Goal: Task Accomplishment & Management: Use online tool/utility

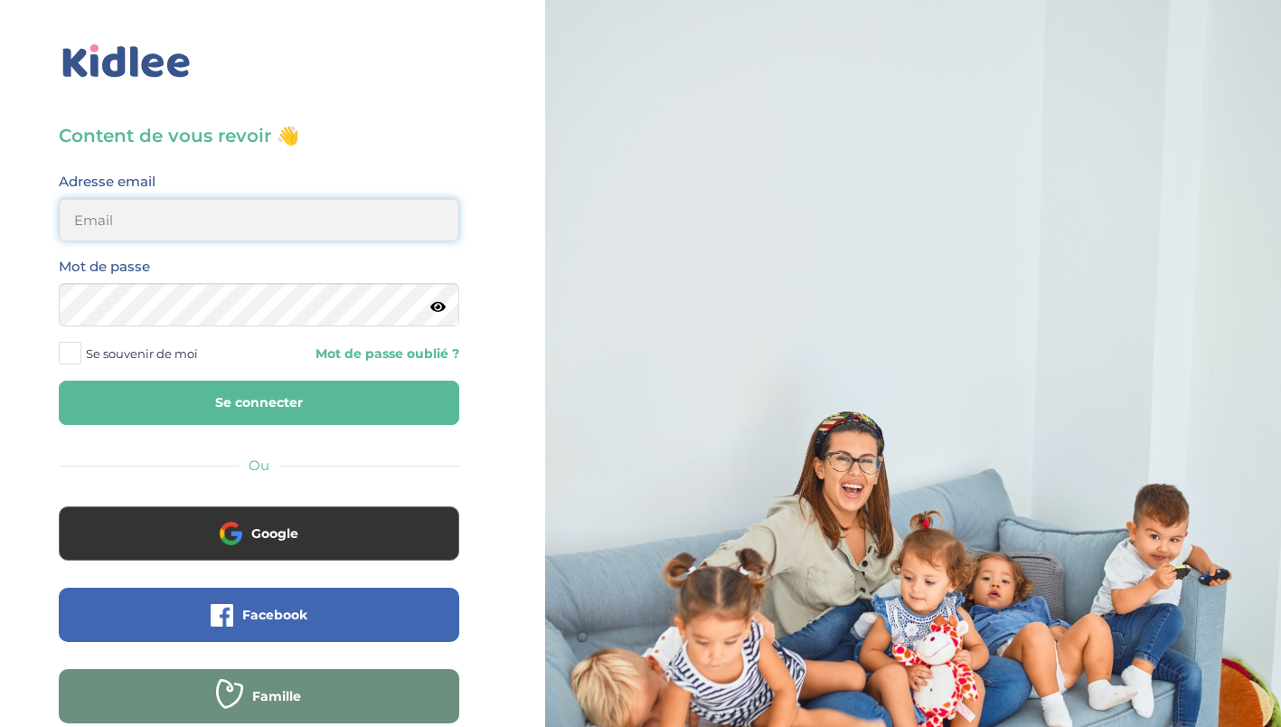
type input "0617330878"
click at [352, 398] on button "Se connecter" at bounding box center [259, 403] width 401 height 44
drag, startPoint x: 218, startPoint y: 210, endPoint x: 0, endPoint y: 250, distance: 221.7
click at [0, 250] on html "× Mot de passe oublié ? Veuillez renseigner votre adresse email pour réinitiali…" at bounding box center [640, 432] width 1281 height 864
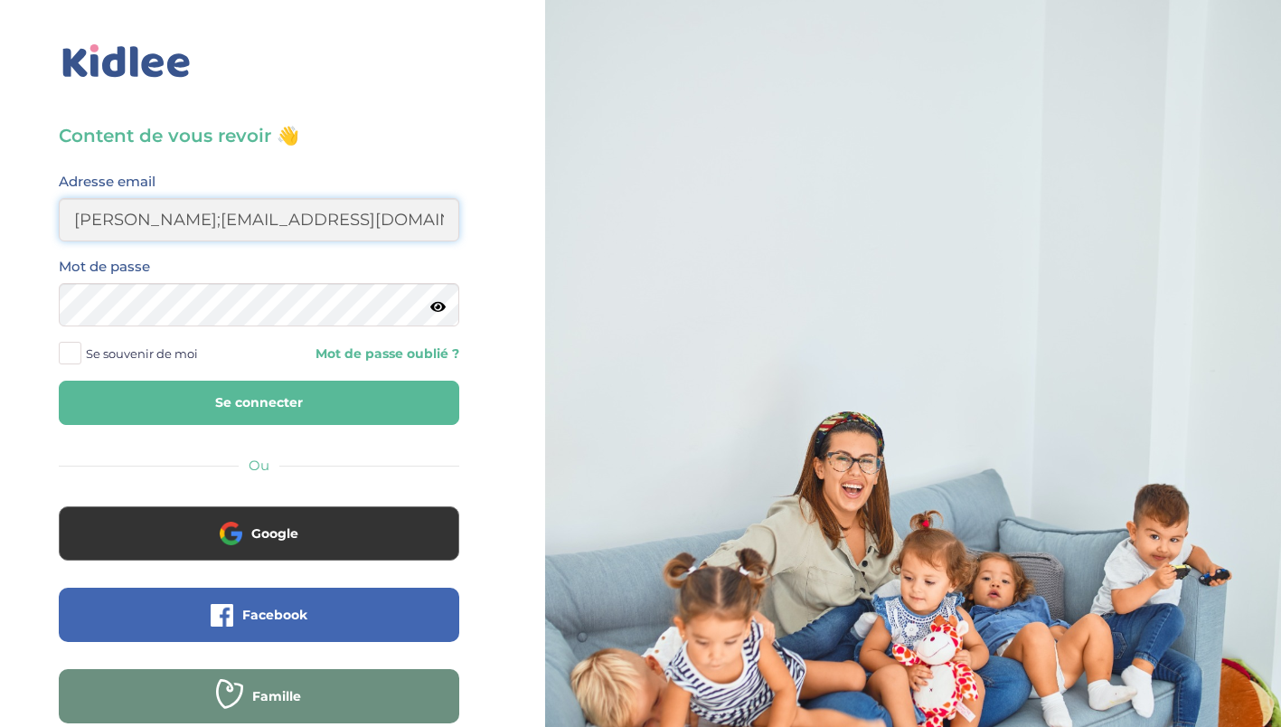
click at [137, 226] on input "chloe;rpein@gmail.com" at bounding box center [259, 219] width 401 height 43
type input "chloe.prein@gmail.com"
click at [252, 393] on button "Se connecter" at bounding box center [259, 403] width 401 height 44
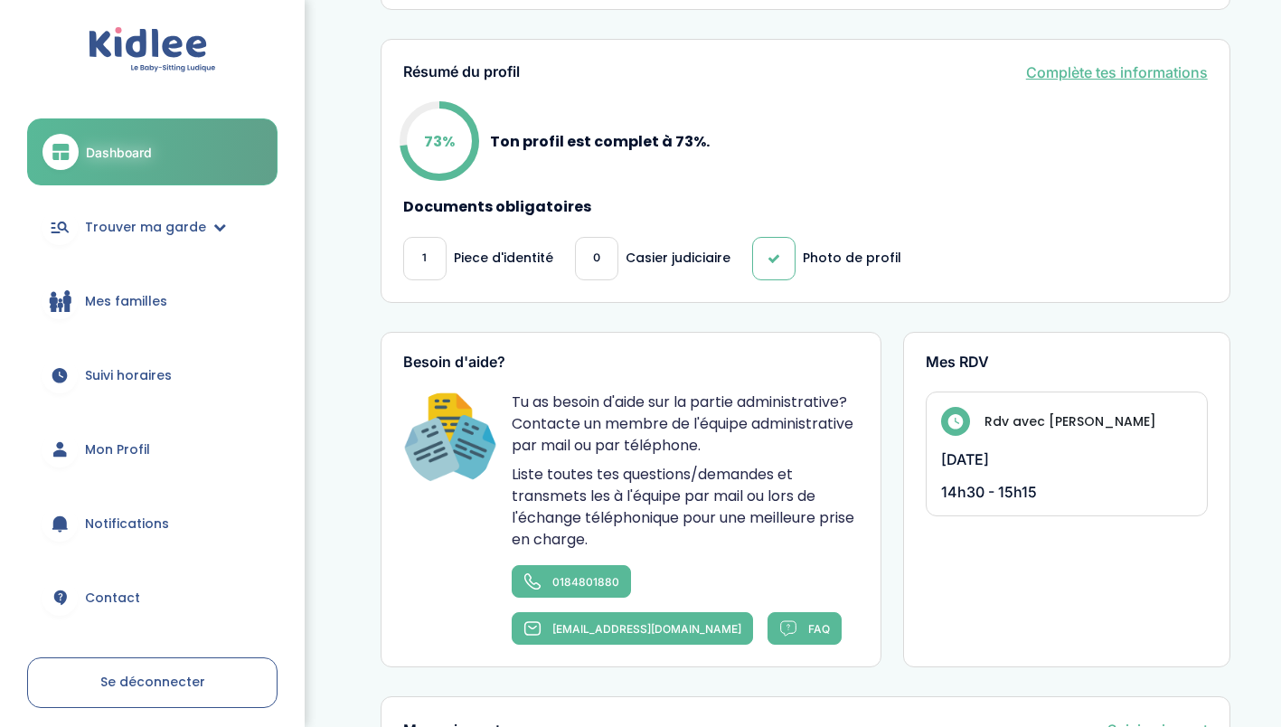
scroll to position [526, 0]
click at [458, 267] on p "Piece d'identité" at bounding box center [503, 257] width 99 height 19
drag, startPoint x: 458, startPoint y: 279, endPoint x: 572, endPoint y: 306, distance: 117.8
click at [572, 302] on div "Résumé du profil Complète tes informations 73% Ton profil est complet à 73%. Do…" at bounding box center [806, 170] width 850 height 264
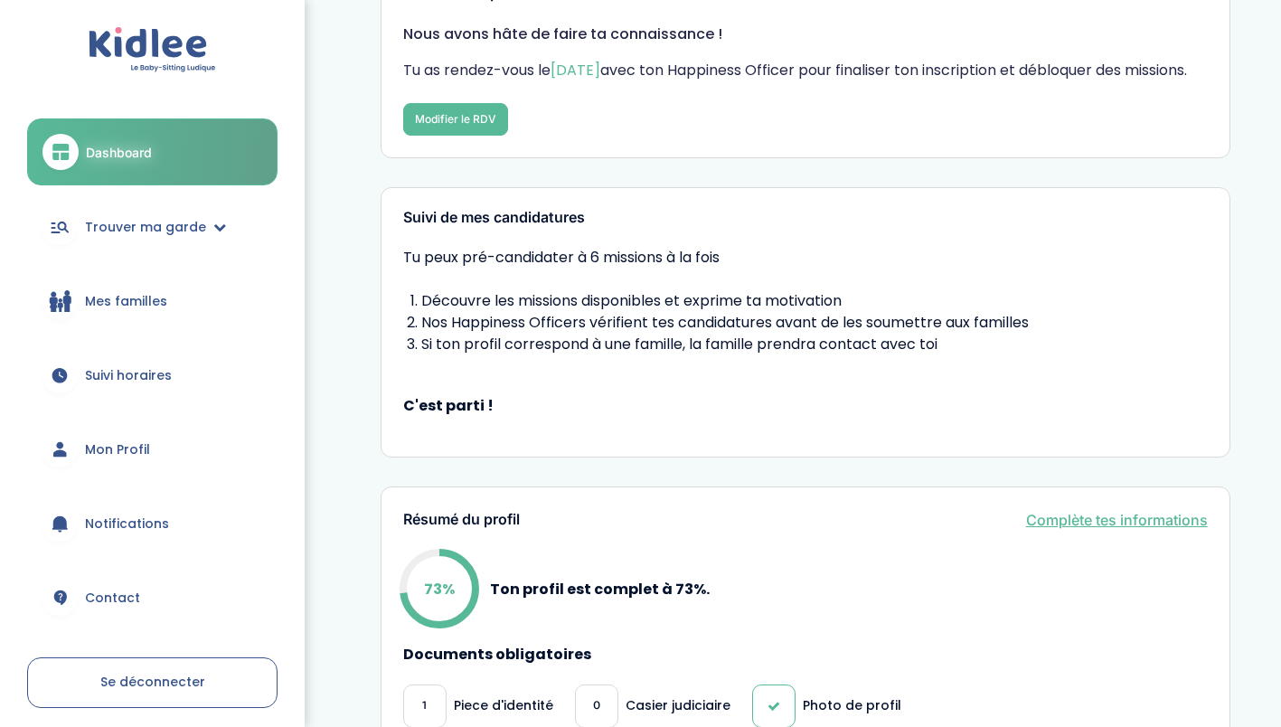
scroll to position [12, 0]
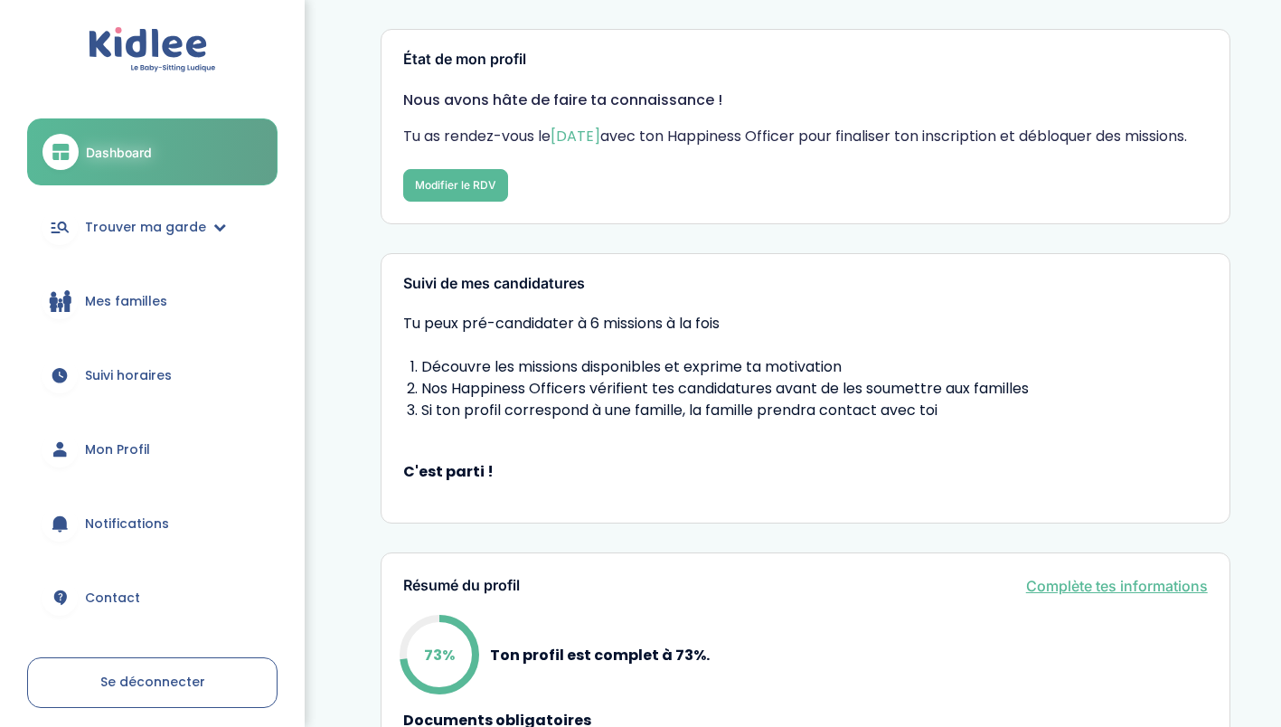
click at [164, 310] on link "Mes familles" at bounding box center [152, 301] width 250 height 65
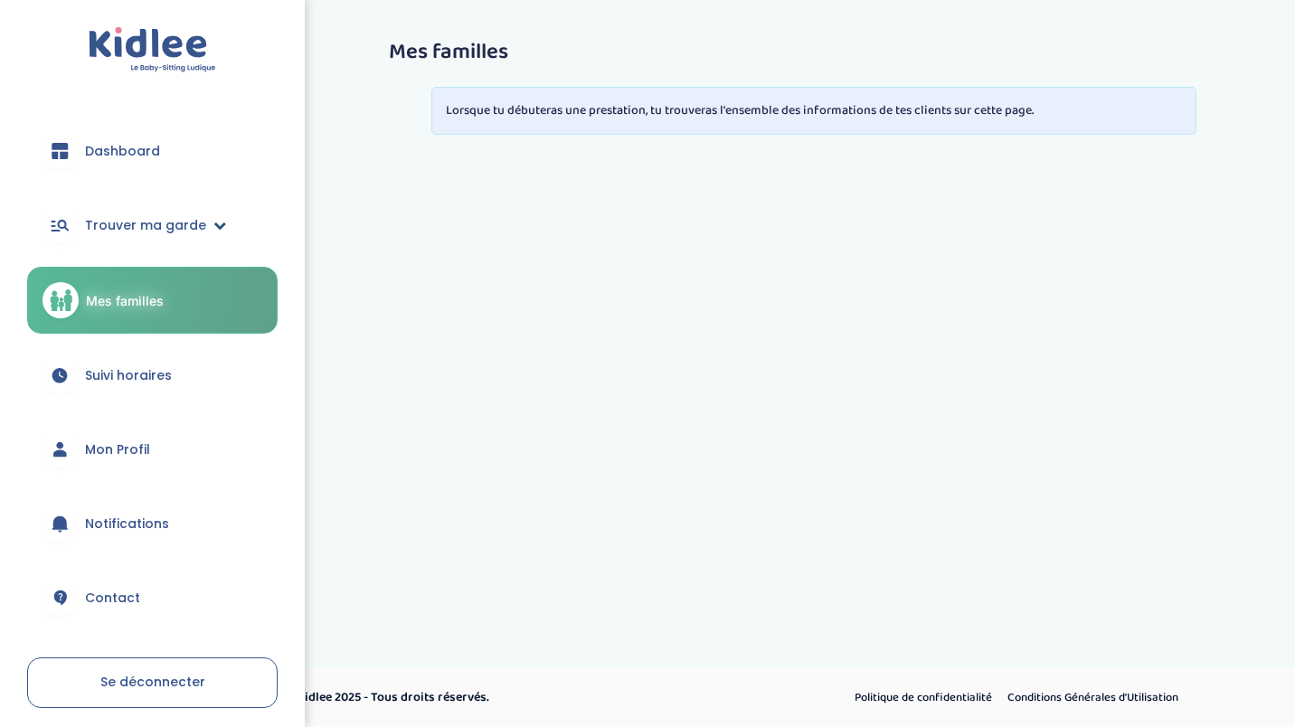
click at [204, 203] on link "Trouver ma garde" at bounding box center [152, 225] width 250 height 65
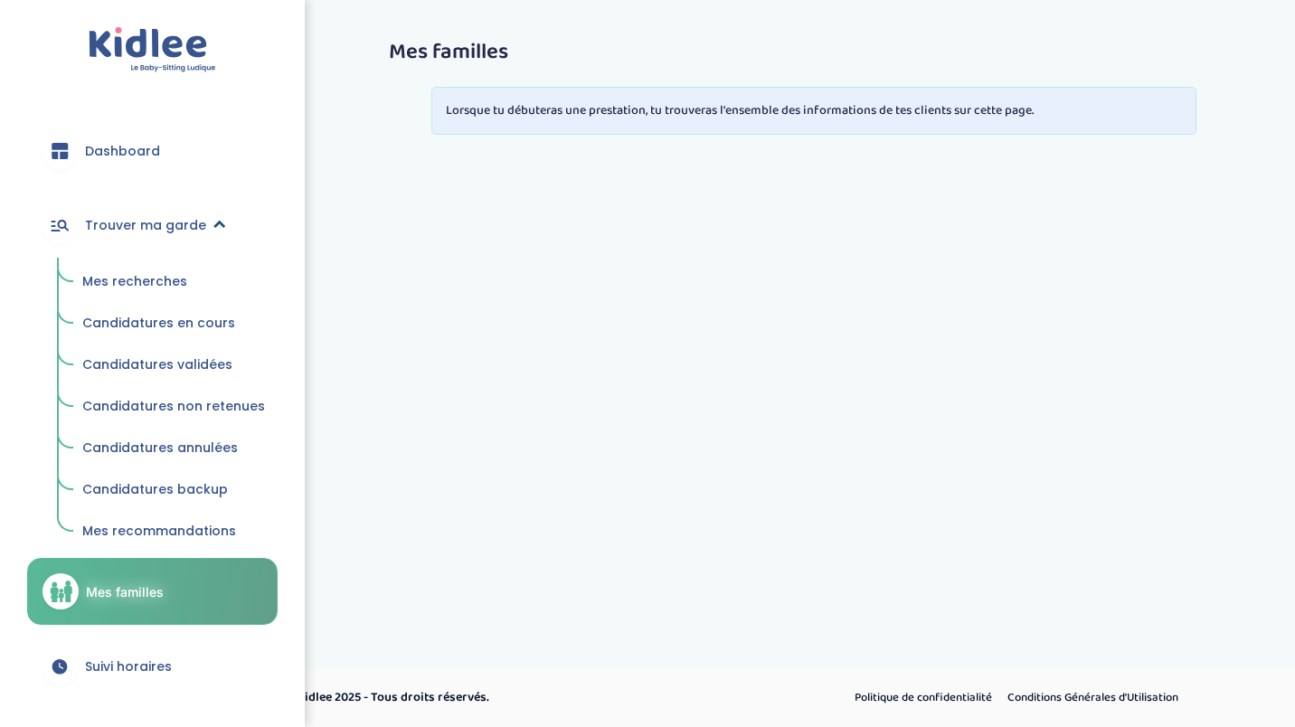
click at [202, 221] on link "Trouver ma garde" at bounding box center [152, 225] width 250 height 65
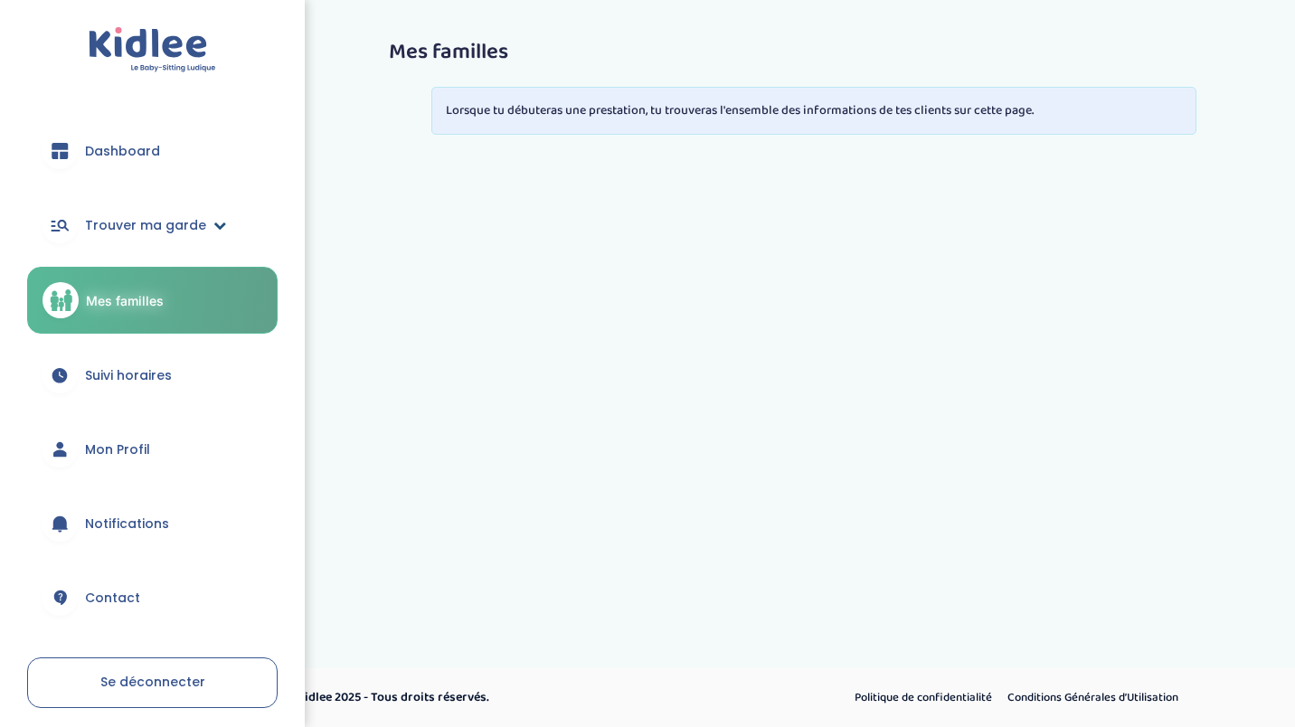
click at [170, 221] on span "Trouver ma garde" at bounding box center [145, 225] width 121 height 19
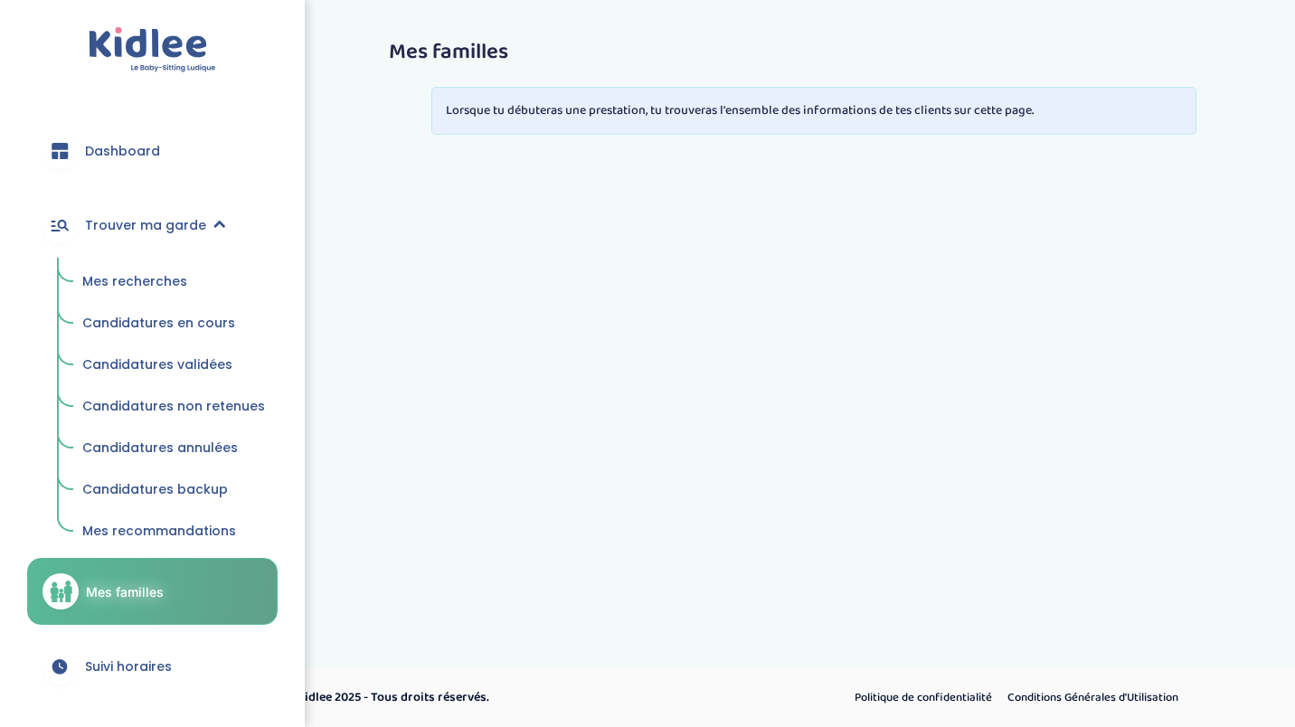
click at [163, 282] on span "Mes recherches" at bounding box center [134, 281] width 105 height 18
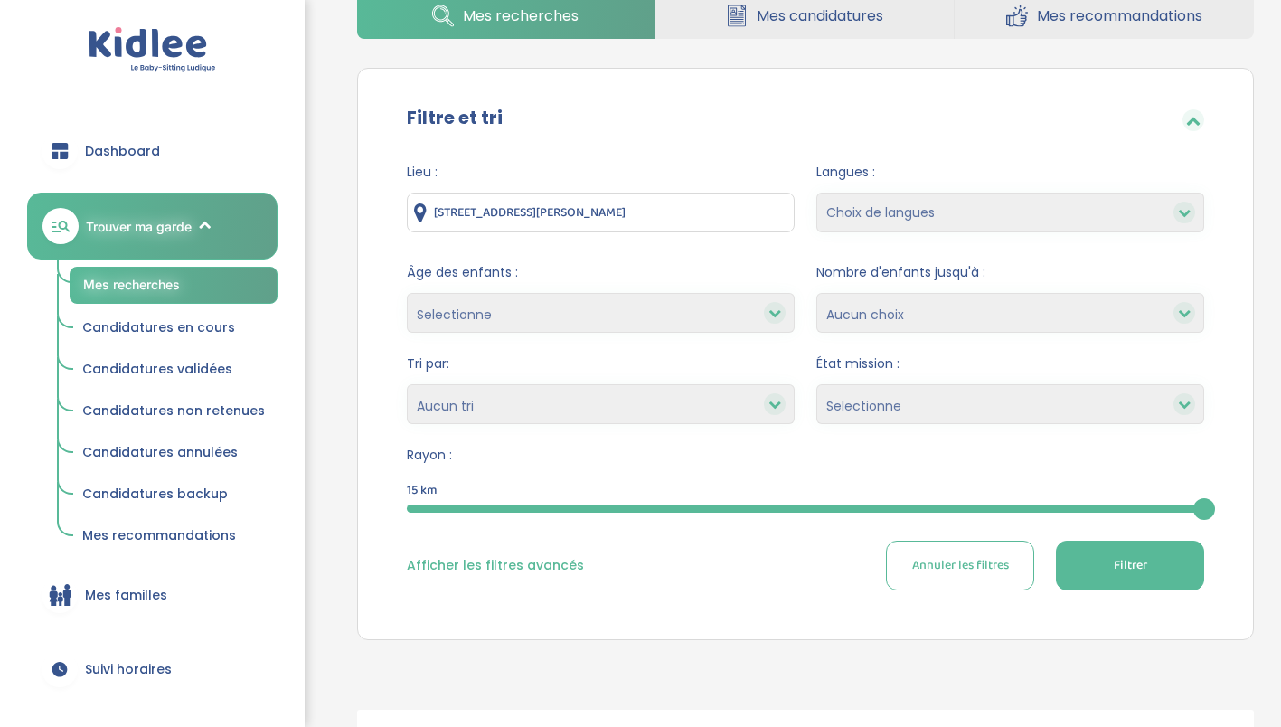
scroll to position [107, 0]
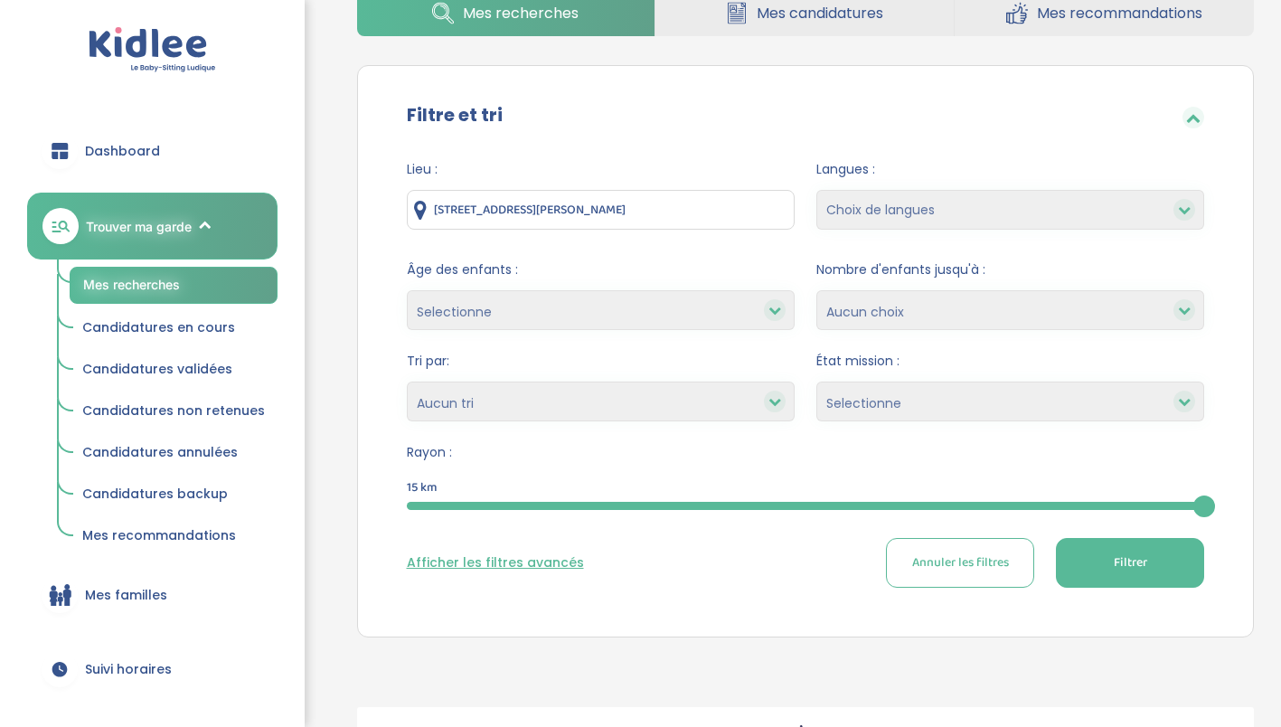
click at [883, 197] on select "Choix de langues Allemand Anglais Espagnol Italien Russe Français Coréen" at bounding box center [1011, 210] width 388 height 40
select select "2"
click at [817, 190] on select "Choix de langues Allemand Anglais Espagnol Italien Russe Français Coréen" at bounding box center [1011, 210] width 388 height 40
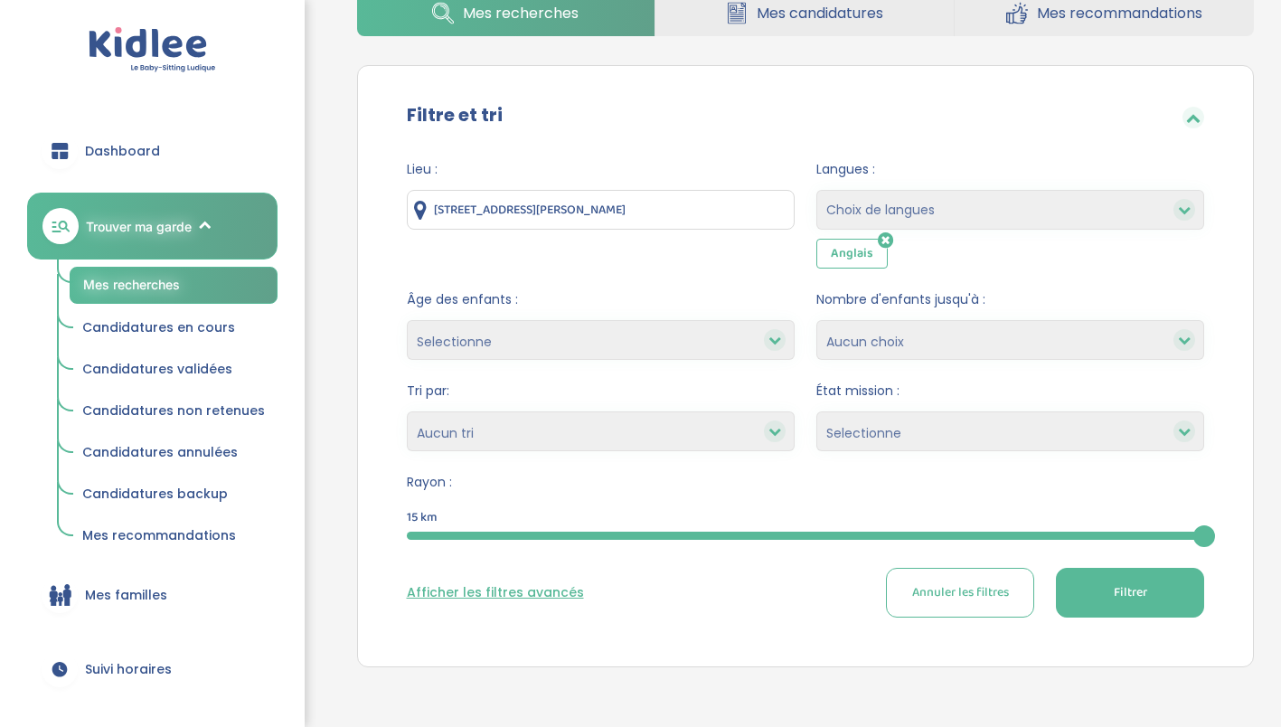
click at [953, 217] on select "Choix de langues Allemand Anglais Espagnol Italien Russe Français Coréen" at bounding box center [1011, 210] width 388 height 40
select select "12"
click at [817, 190] on select "Choix de langues Allemand Anglais Espagnol Italien Russe Français Coréen" at bounding box center [1011, 210] width 388 height 40
select select
click at [967, 442] on select "Selectionne Nouvelle Mission Peu de candidat.e.s Déjà plusieurs candidat.e.s Pr…" at bounding box center [1011, 431] width 388 height 40
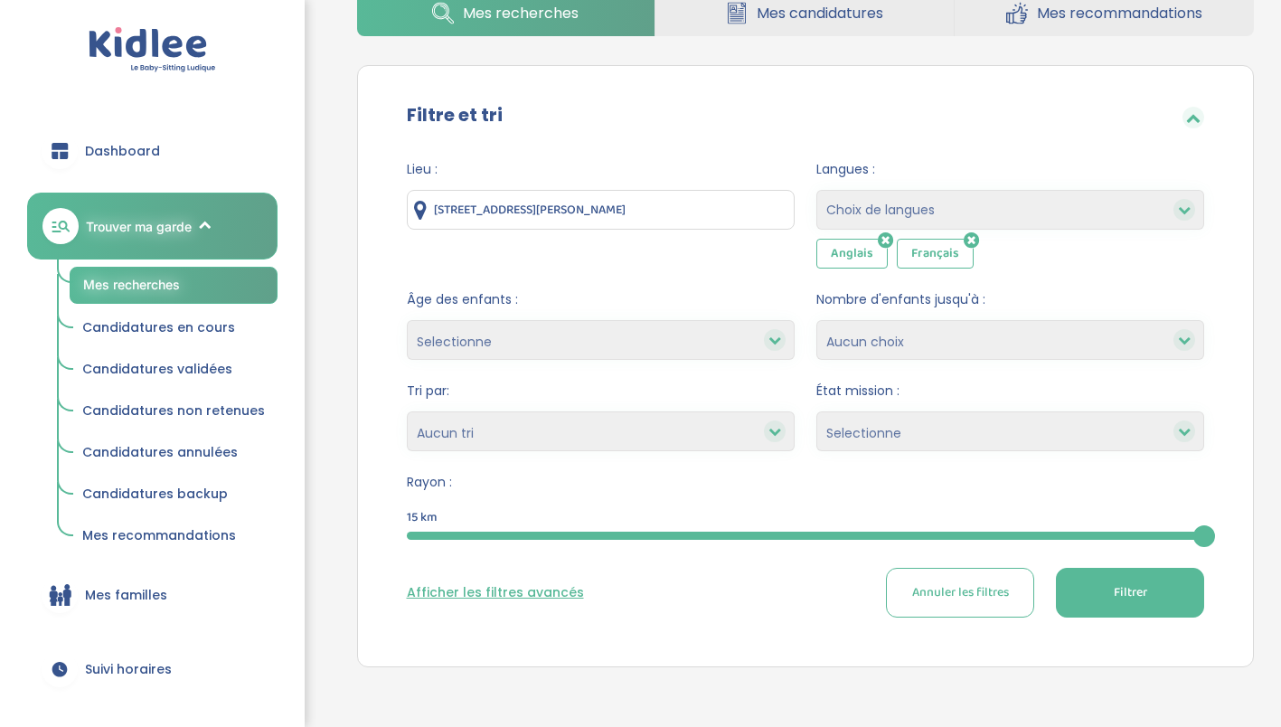
click at [965, 438] on select "Selectionne Nouvelle Mission Peu de candidat.e.s Déjà plusieurs candidat.e.s Pr…" at bounding box center [1011, 431] width 388 height 40
click at [1122, 575] on button "Filtrer" at bounding box center [1130, 593] width 148 height 50
click at [1140, 590] on span "Filtrer" at bounding box center [1130, 592] width 33 height 19
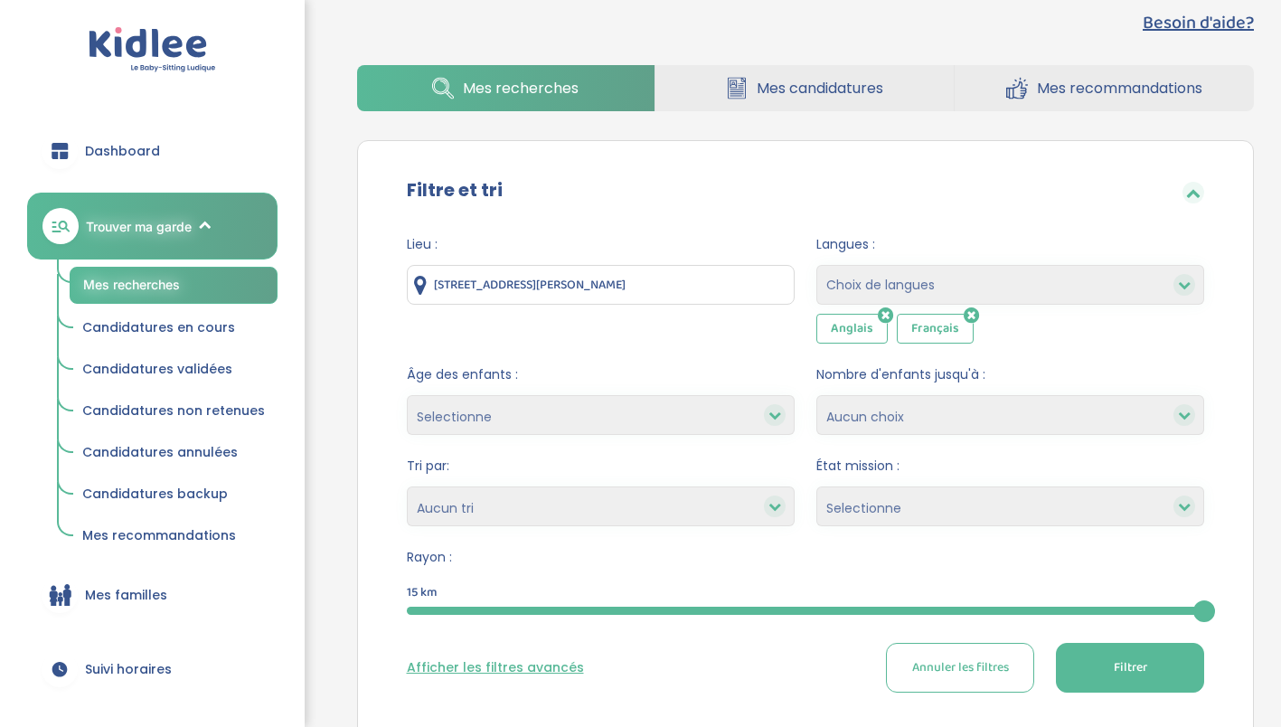
scroll to position [0, 0]
